Goal: Check status

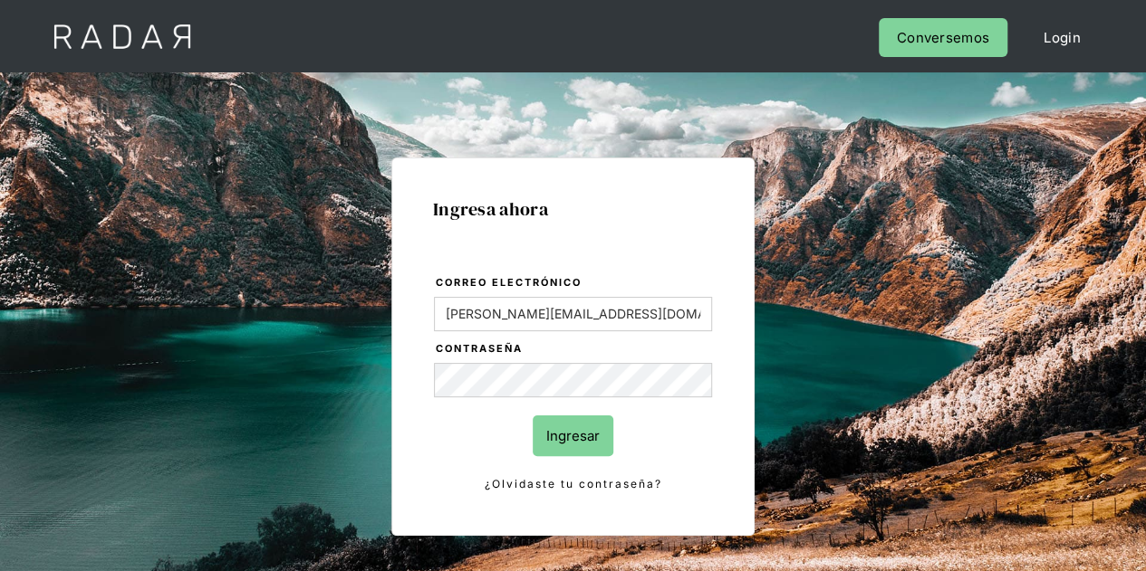
click at [583, 433] on input "Ingresar" at bounding box center [573, 436] width 81 height 41
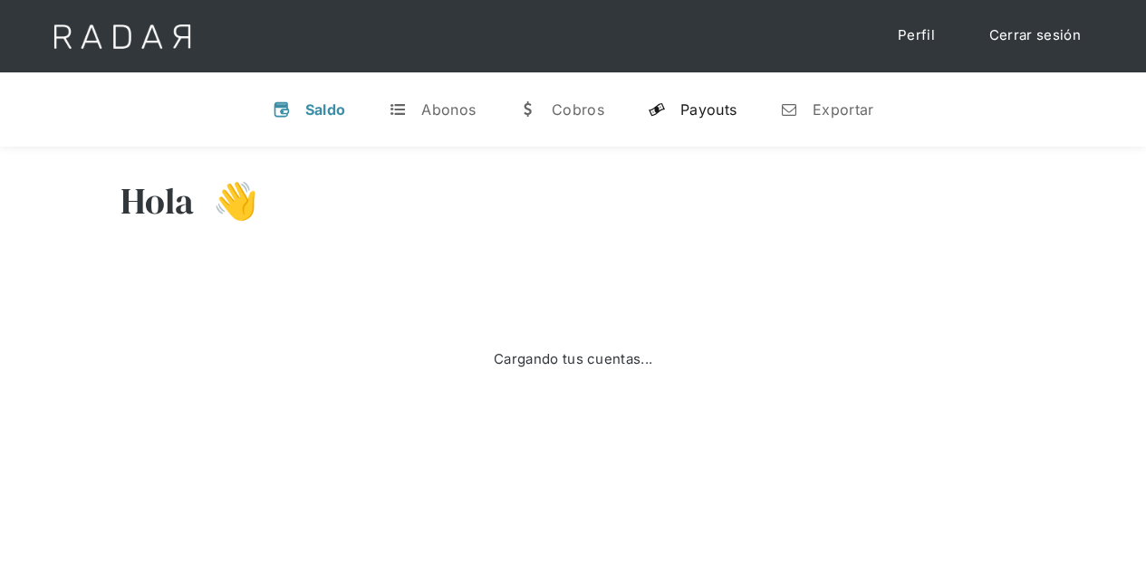
click at [705, 108] on div "Payouts" at bounding box center [708, 110] width 56 height 18
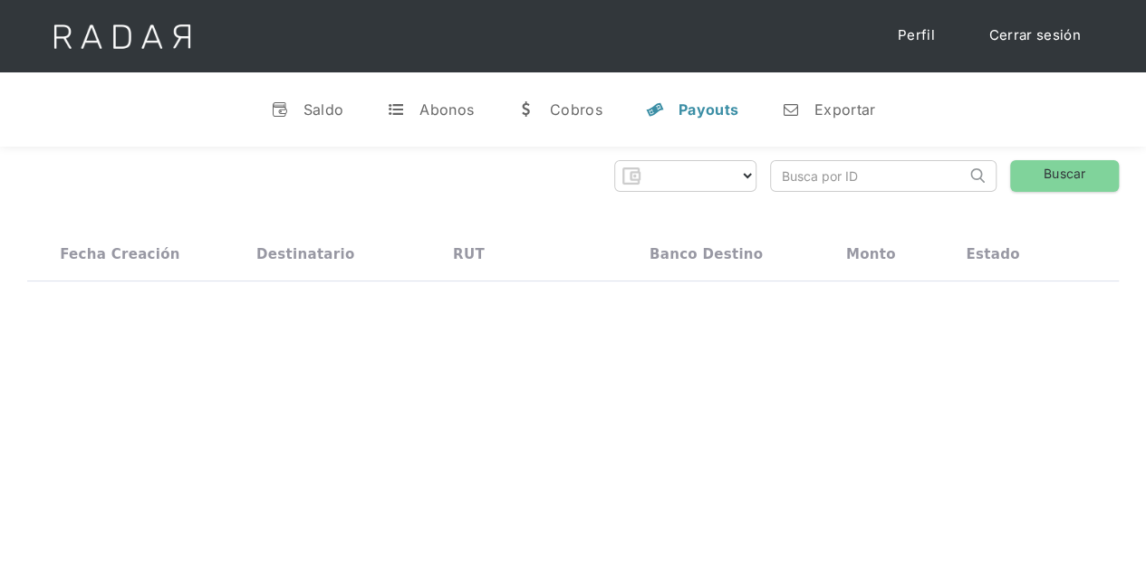
click at [810, 171] on input "search" at bounding box center [868, 176] width 195 height 30
select select "prontopaga"
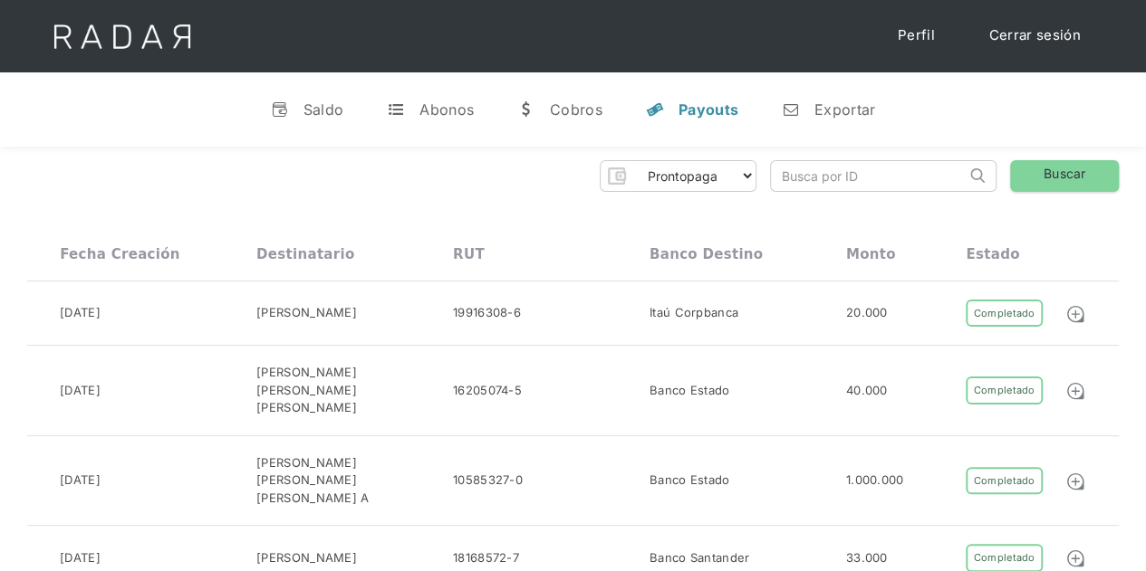
click at [793, 171] on input "search" at bounding box center [868, 176] width 195 height 30
paste input "da15483d-c9e3-4cf3-81c6-2351e8d16d46"
type input "da15483d-c9e3-4cf3-81c6-2351e8d16d46"
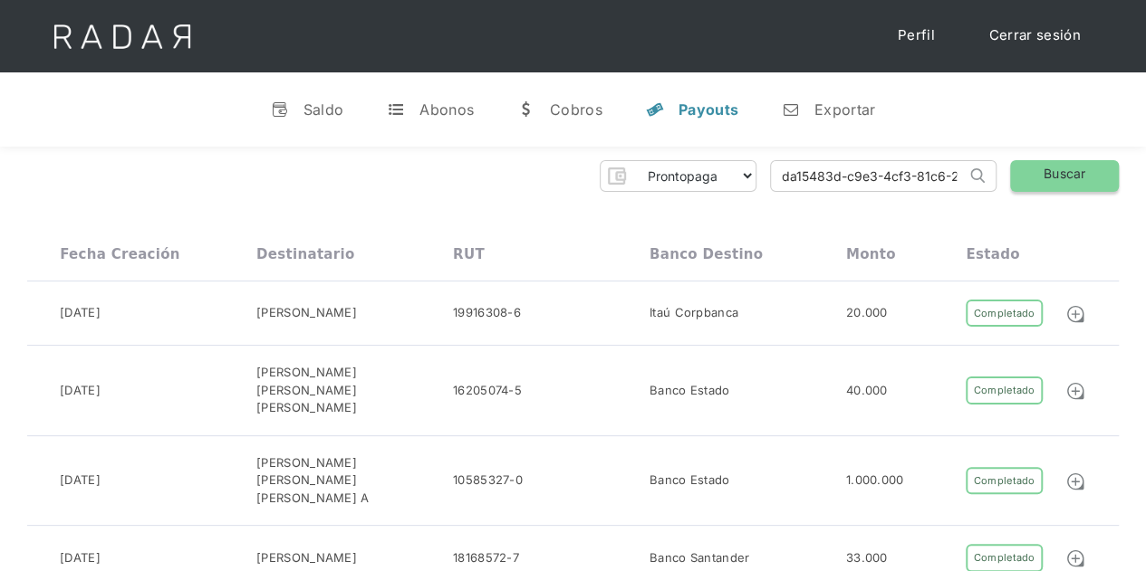
click at [1037, 167] on link "Buscar" at bounding box center [1064, 176] width 109 height 32
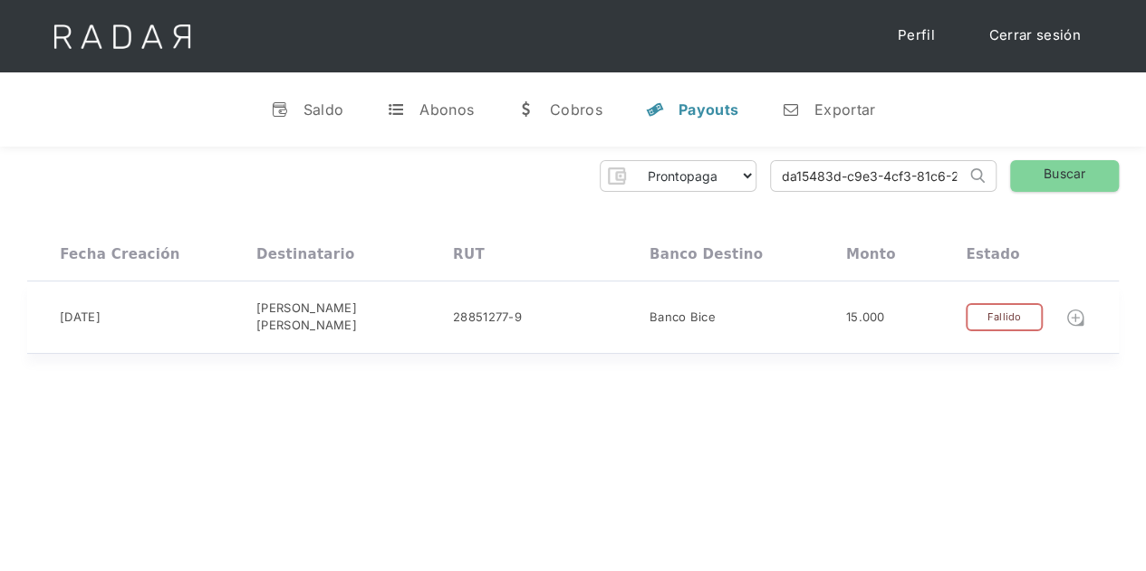
click at [1079, 312] on img at bounding box center [1075, 318] width 20 height 20
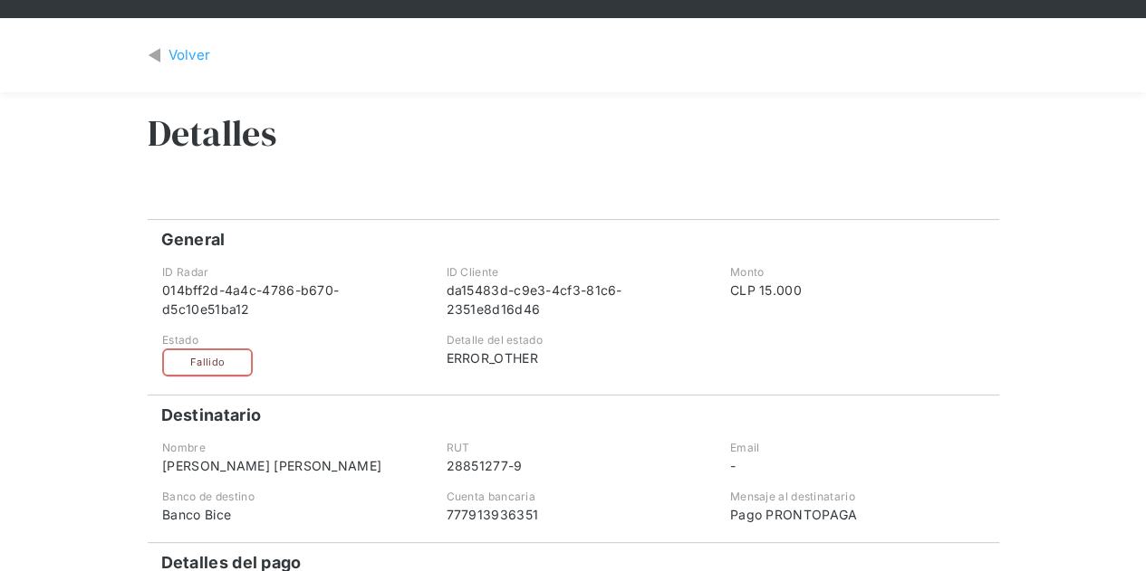
scroll to position [91, 0]
